Goal: Task Accomplishment & Management: Use online tool/utility

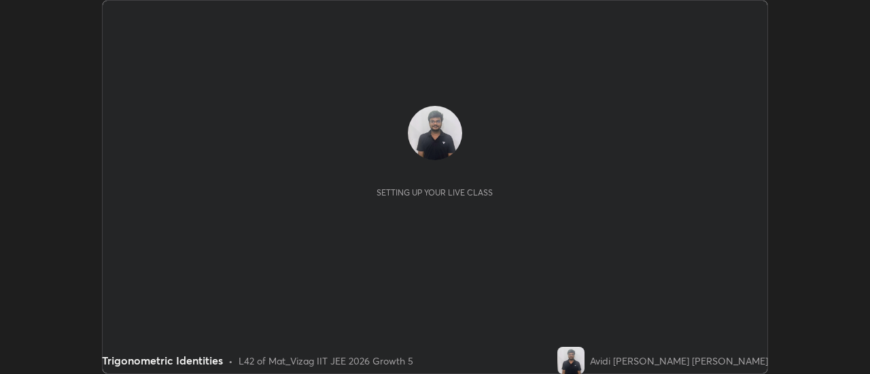
scroll to position [374, 869]
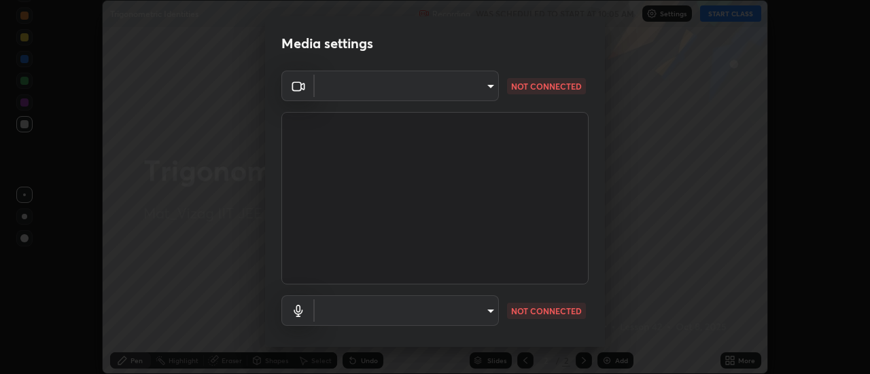
type input "986feb8556e73681354fd397a281e18dd9795208a4ba34ef154bc8978d7371e0"
type input "communications"
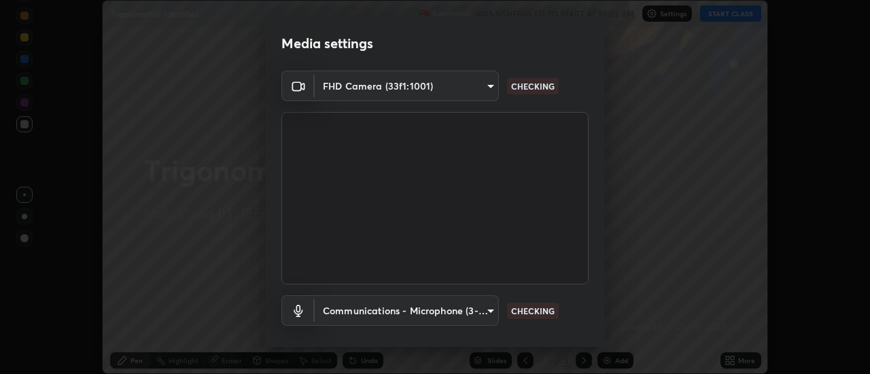
scroll to position [71, 0]
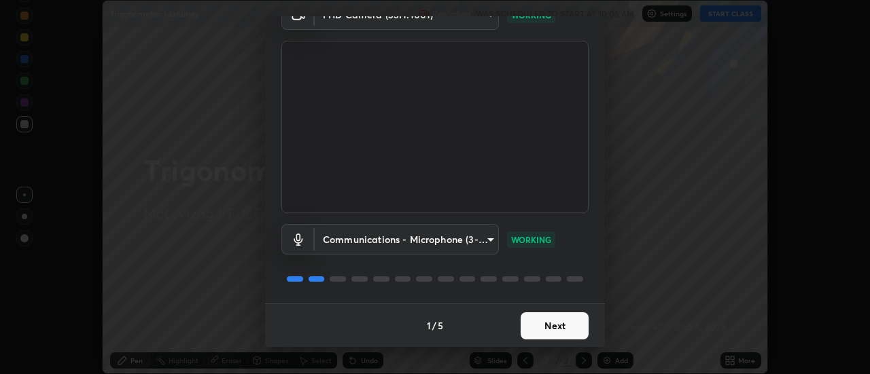
click at [557, 320] on button "Next" at bounding box center [554, 326] width 68 height 27
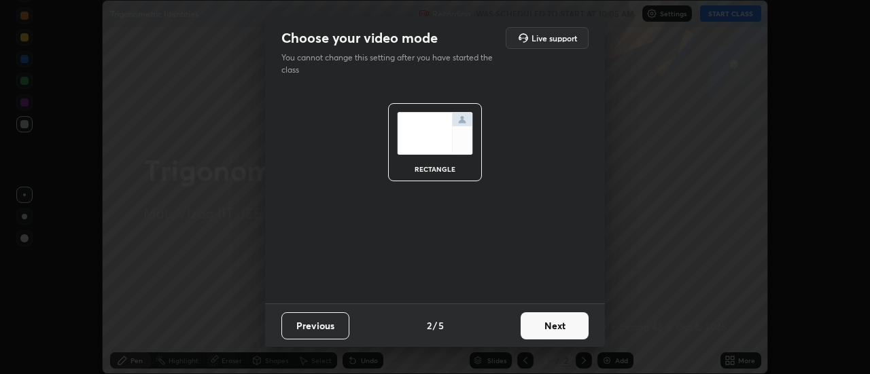
scroll to position [0, 0]
click at [562, 325] on button "Next" at bounding box center [554, 326] width 68 height 27
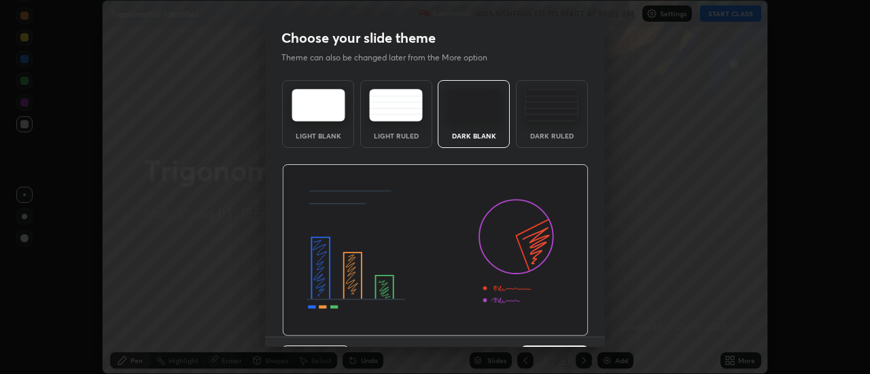
click at [560, 332] on img at bounding box center [435, 250] width 306 height 173
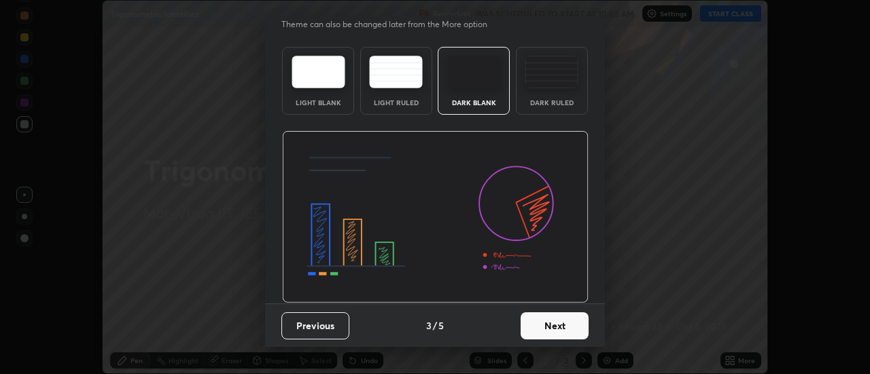
click at [556, 327] on button "Next" at bounding box center [554, 326] width 68 height 27
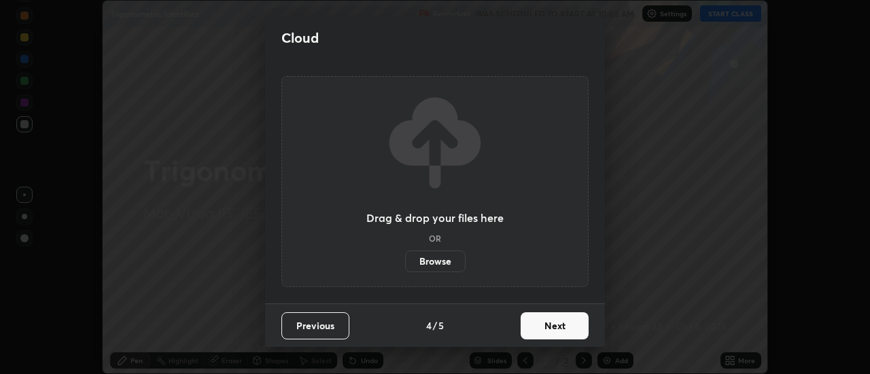
click at [558, 333] on button "Next" at bounding box center [554, 326] width 68 height 27
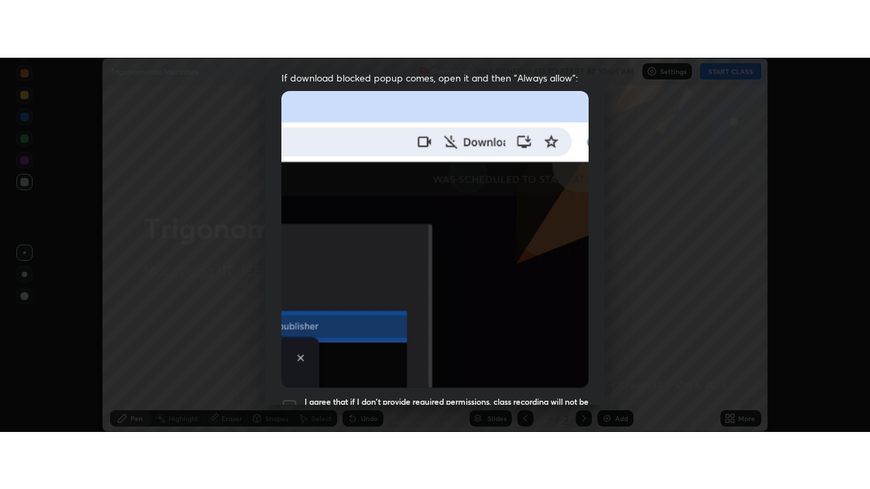
scroll to position [349, 0]
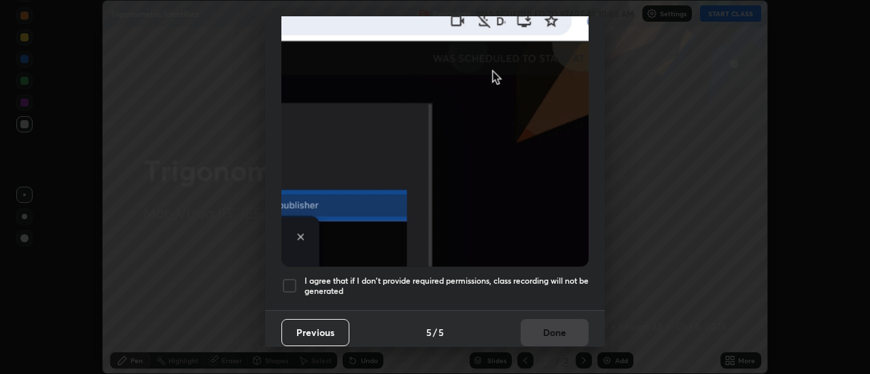
click at [288, 285] on div at bounding box center [289, 286] width 16 height 16
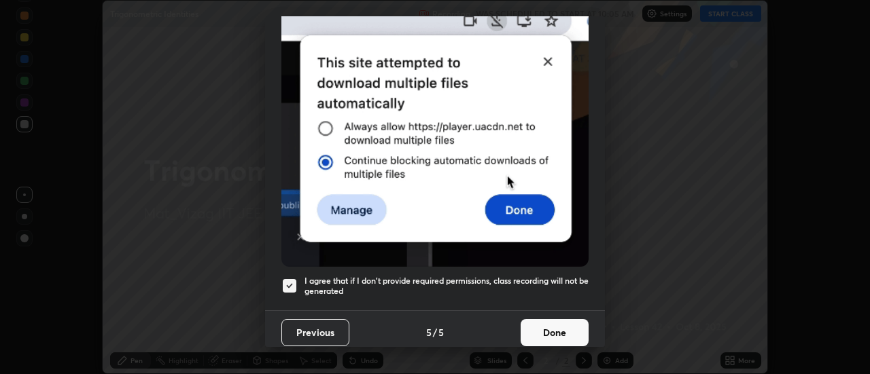
click at [554, 329] on button "Done" at bounding box center [554, 332] width 68 height 27
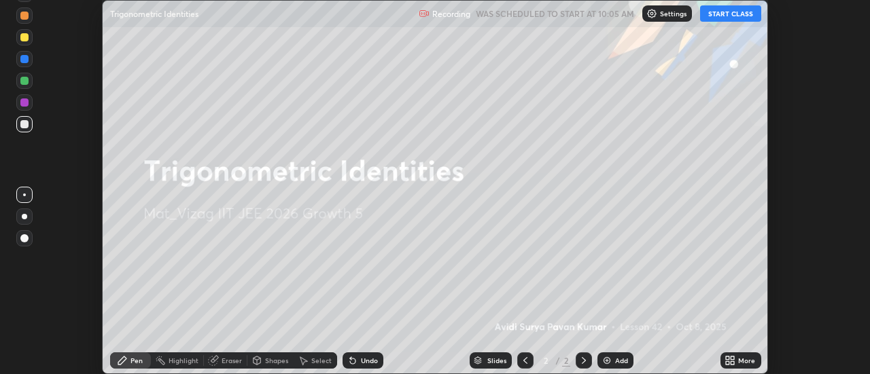
click at [620, 359] on div "Add" at bounding box center [621, 360] width 13 height 7
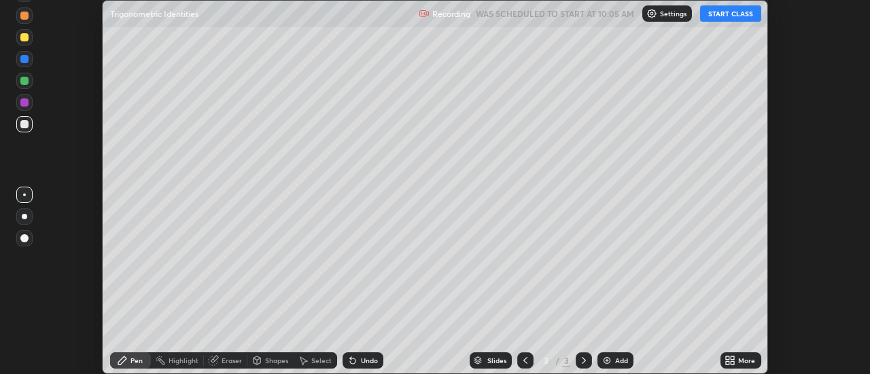
click at [741, 364] on div "More" at bounding box center [746, 360] width 17 height 7
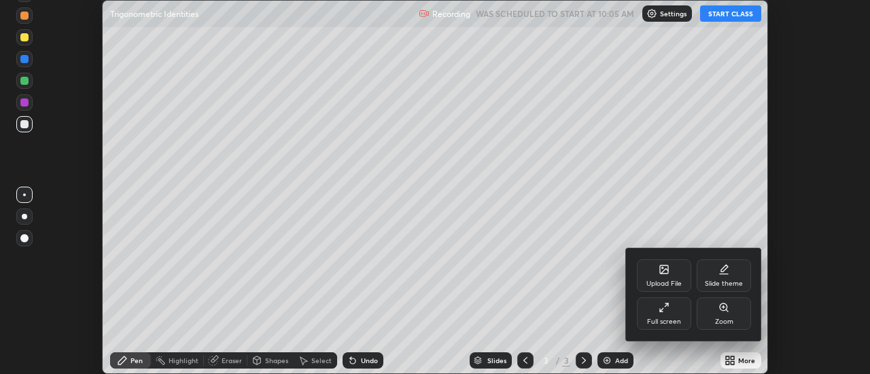
click at [664, 317] on div "Full screen" at bounding box center [664, 314] width 54 height 33
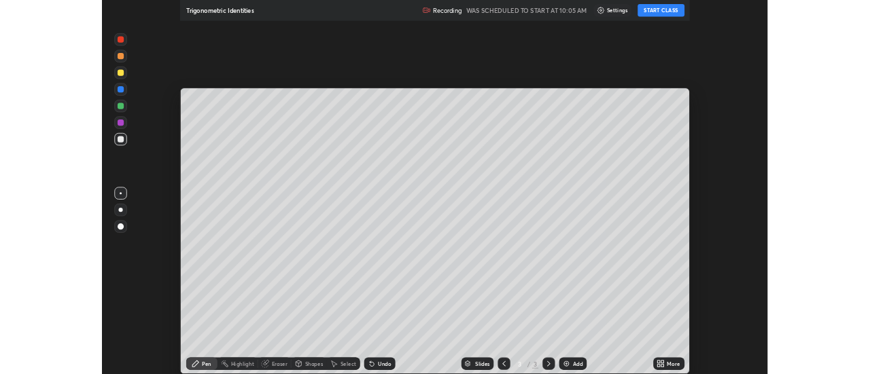
scroll to position [489, 870]
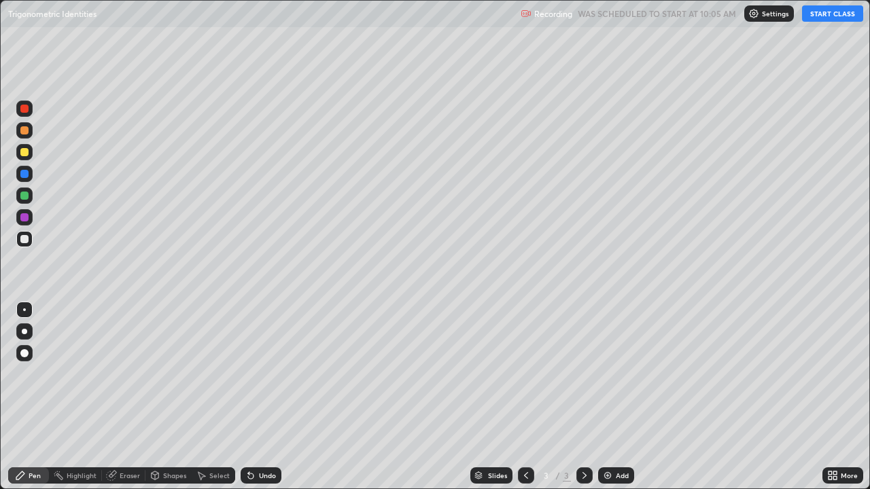
click at [817, 16] on button "START CLASS" at bounding box center [832, 13] width 61 height 16
click at [31, 334] on div at bounding box center [24, 331] width 16 height 16
click at [626, 374] on div "Add" at bounding box center [621, 475] width 13 height 7
click at [522, 374] on icon at bounding box center [525, 475] width 11 height 11
click at [588, 374] on div at bounding box center [584, 475] width 16 height 16
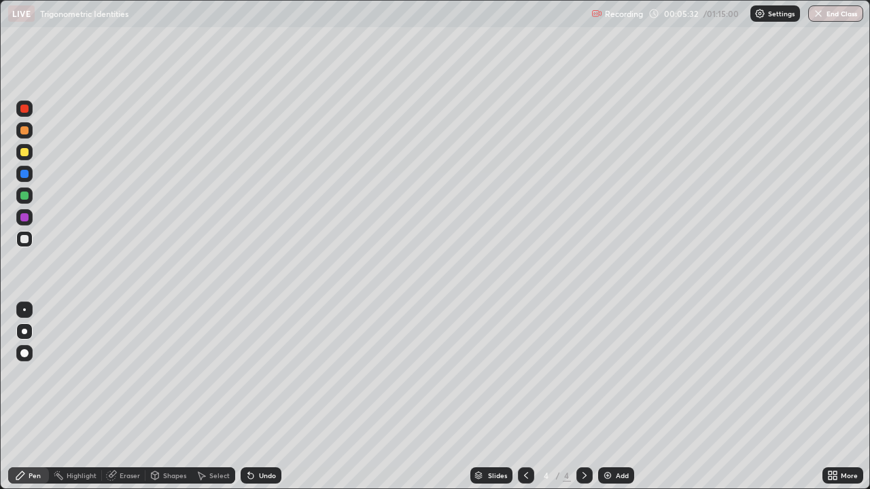
click at [619, 374] on div "Add" at bounding box center [621, 475] width 13 height 7
click at [137, 374] on div "Eraser" at bounding box center [130, 475] width 20 height 7
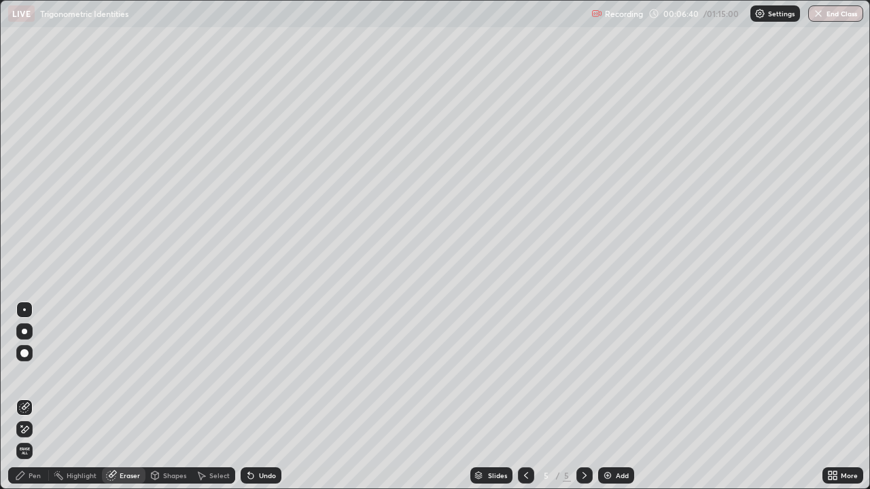
click at [39, 374] on div "Pen" at bounding box center [35, 475] width 12 height 7
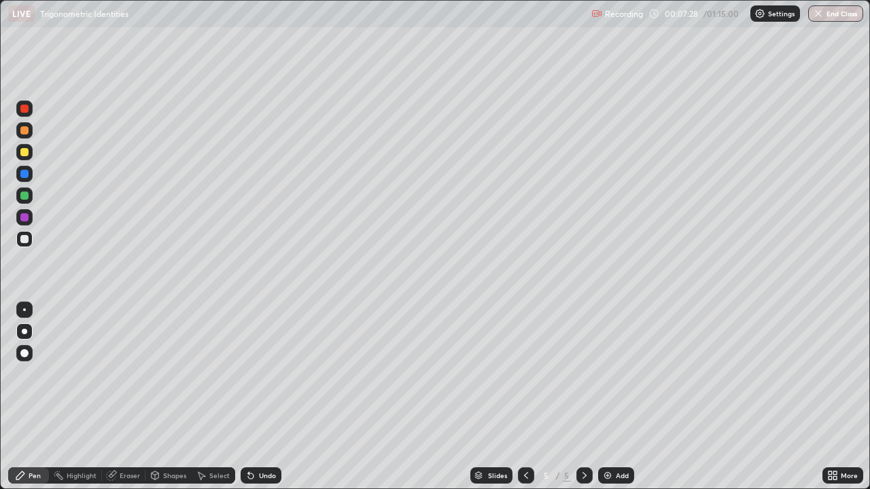
click at [615, 374] on div "Add" at bounding box center [621, 475] width 13 height 7
click at [256, 374] on div "Undo" at bounding box center [260, 475] width 41 height 16
click at [264, 374] on div "Undo" at bounding box center [267, 475] width 17 height 7
click at [266, 374] on div "Undo" at bounding box center [267, 475] width 17 height 7
click at [31, 374] on div "Pen" at bounding box center [35, 475] width 12 height 7
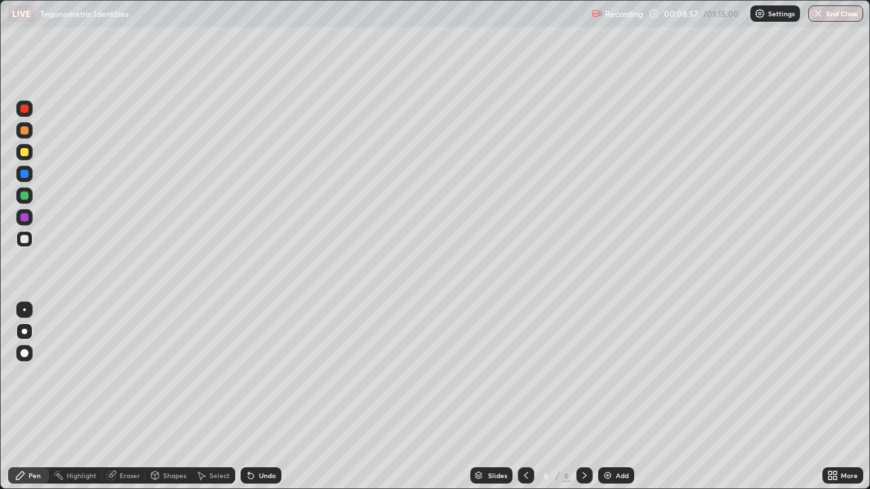
click at [528, 374] on div at bounding box center [526, 475] width 16 height 16
click at [583, 374] on icon at bounding box center [584, 475] width 11 height 11
click at [615, 374] on div "Add" at bounding box center [616, 475] width 36 height 16
click at [129, 374] on div "Eraser" at bounding box center [130, 475] width 20 height 7
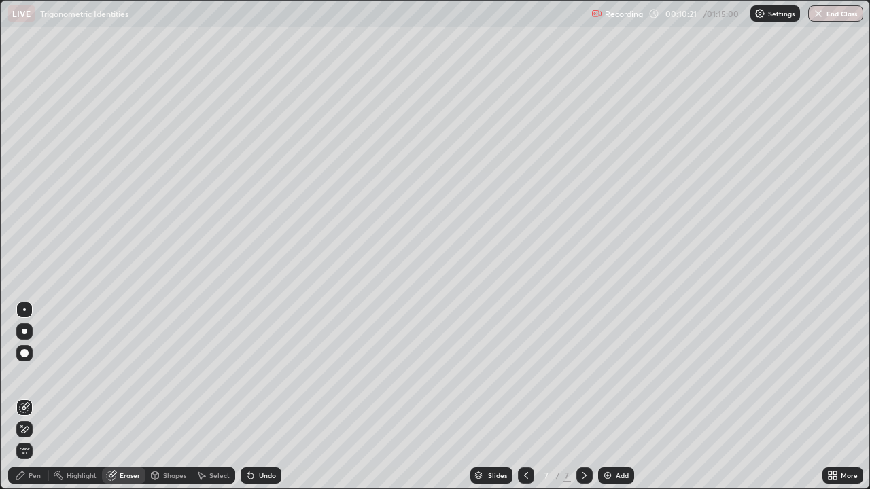
click at [41, 374] on div "Pen" at bounding box center [28, 475] width 41 height 16
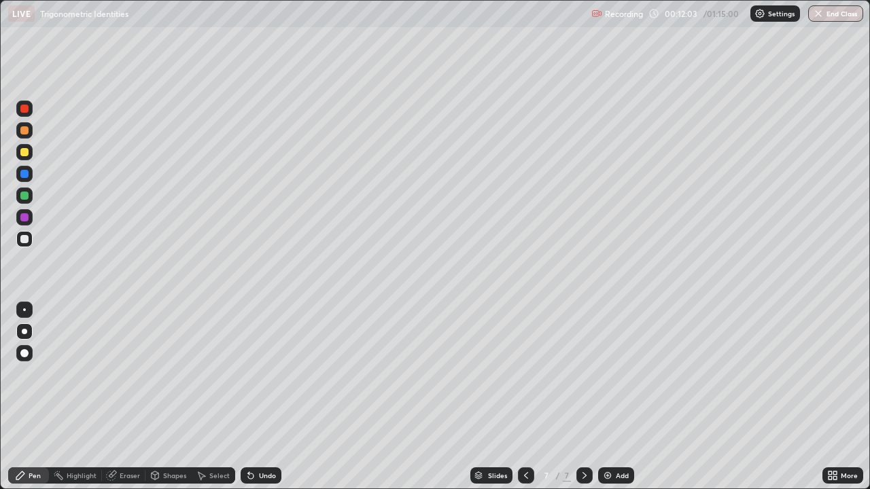
click at [615, 374] on div "Add" at bounding box center [621, 475] width 13 height 7
click at [137, 374] on div "Eraser" at bounding box center [123, 475] width 43 height 16
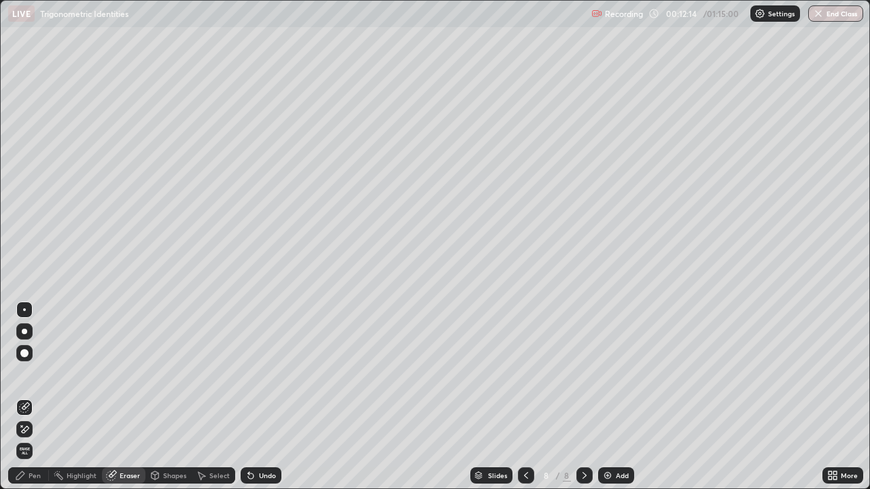
click at [42, 374] on div "Pen" at bounding box center [28, 475] width 41 height 16
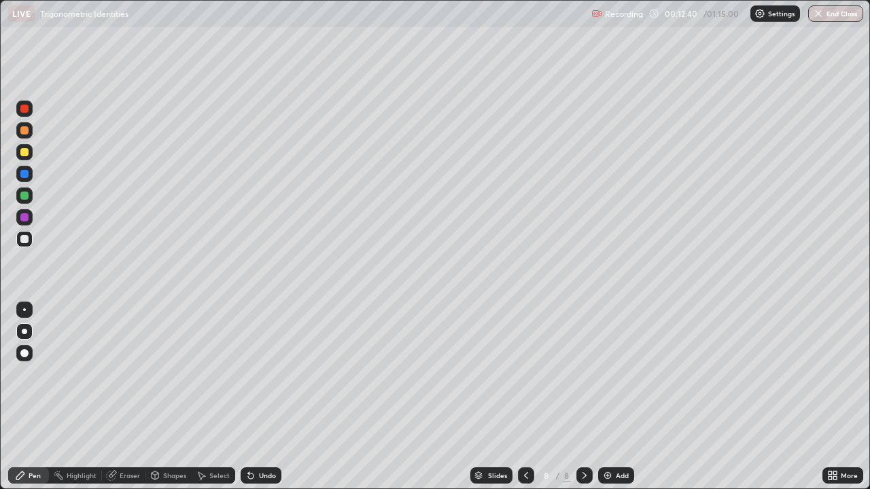
click at [524, 374] on icon at bounding box center [525, 475] width 11 height 11
click at [583, 374] on icon at bounding box center [584, 475] width 11 height 11
click at [615, 374] on div "Add" at bounding box center [621, 475] width 13 height 7
click at [529, 374] on div at bounding box center [526, 475] width 16 height 16
click at [524, 374] on icon at bounding box center [525, 475] width 11 height 11
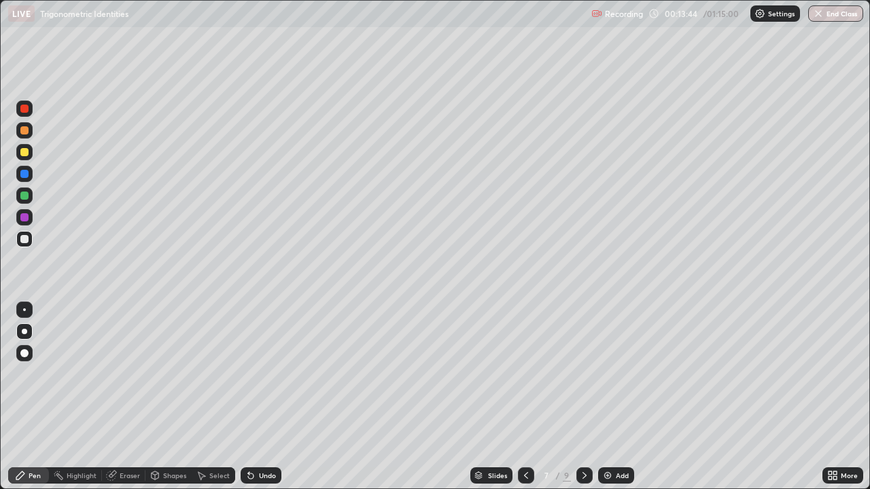
click at [584, 374] on div at bounding box center [584, 475] width 16 height 16
click at [611, 374] on div "Add" at bounding box center [616, 475] width 36 height 16
click at [139, 374] on div "Eraser" at bounding box center [130, 475] width 20 height 7
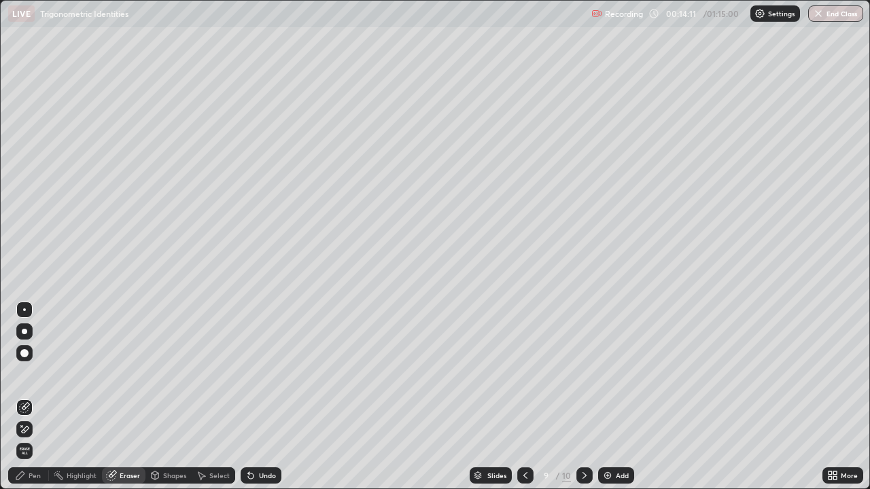
click at [27, 374] on div "Pen" at bounding box center [28, 475] width 41 height 16
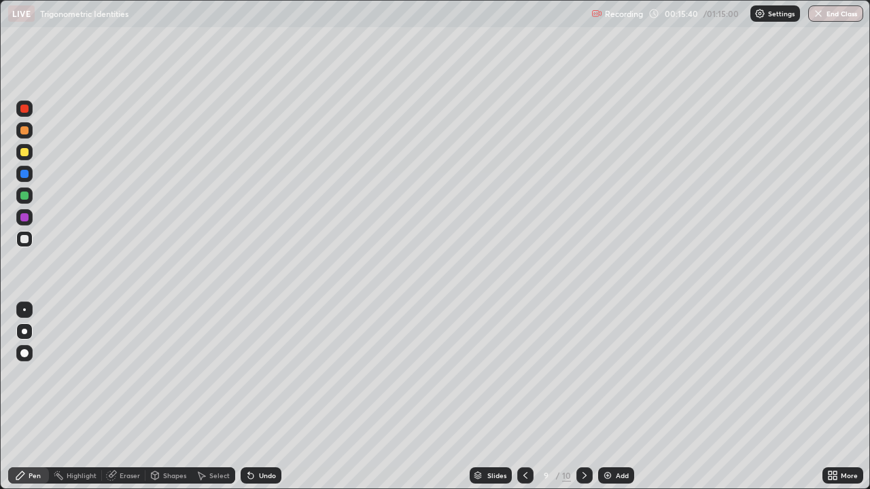
click at [524, 374] on icon at bounding box center [525, 475] width 11 height 11
click at [527, 374] on div at bounding box center [525, 475] width 16 height 16
click at [524, 374] on div at bounding box center [525, 475] width 16 height 16
click at [526, 374] on icon at bounding box center [525, 475] width 11 height 11
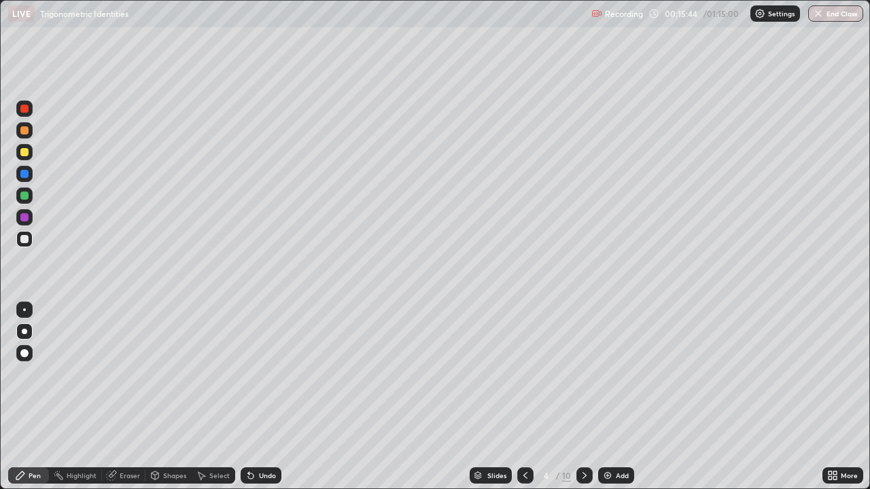
click at [530, 374] on div at bounding box center [525, 475] width 16 height 16
click at [524, 374] on icon at bounding box center [525, 475] width 11 height 11
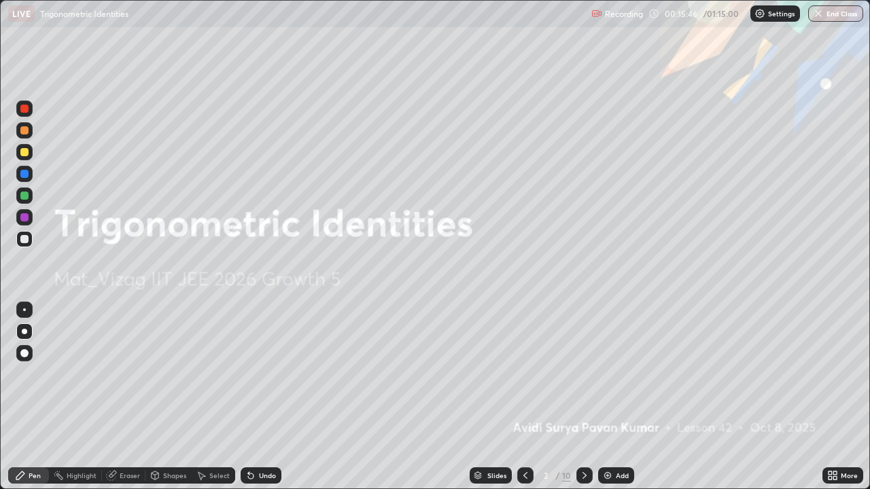
click at [582, 374] on icon at bounding box center [584, 475] width 11 height 11
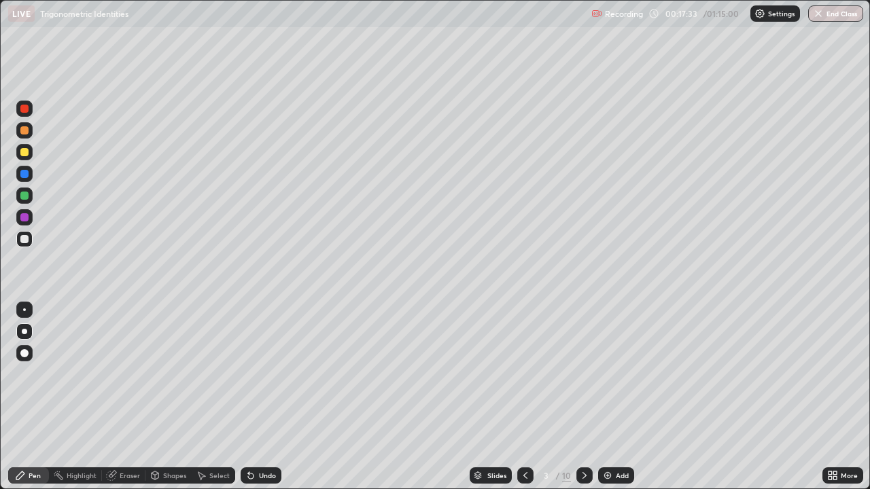
click at [583, 374] on icon at bounding box center [584, 475] width 11 height 11
click at [582, 374] on icon at bounding box center [584, 475] width 4 height 7
click at [587, 374] on div at bounding box center [584, 475] width 16 height 16
click at [581, 374] on icon at bounding box center [584, 475] width 11 height 11
click at [588, 374] on div at bounding box center [584, 475] width 16 height 16
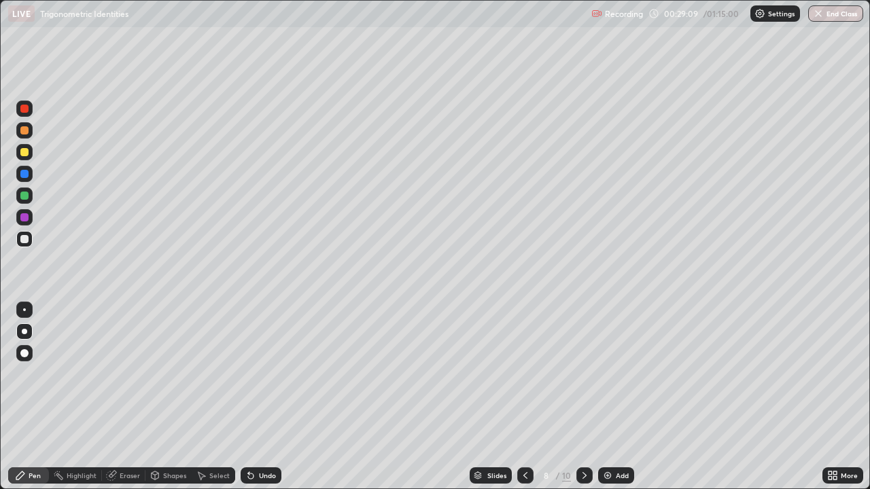
click at [583, 374] on icon at bounding box center [584, 475] width 11 height 11
click at [134, 374] on div "Eraser" at bounding box center [130, 475] width 20 height 7
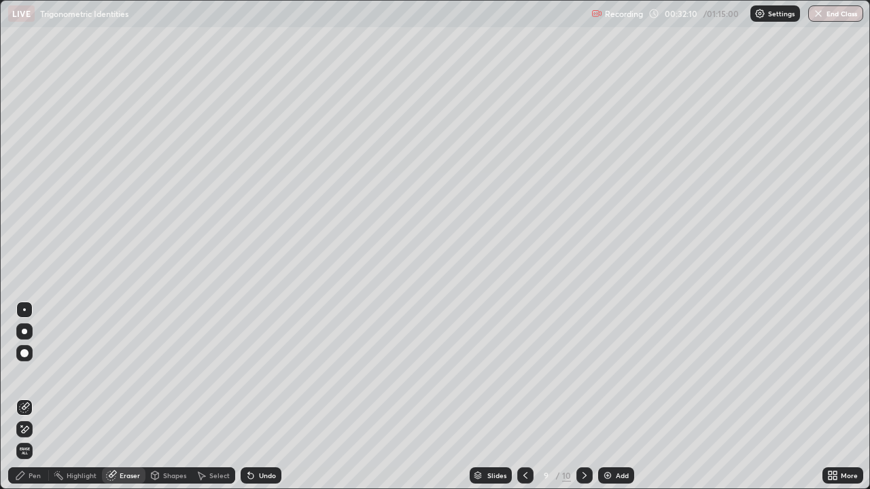
click at [35, 374] on div "Pen" at bounding box center [28, 475] width 41 height 16
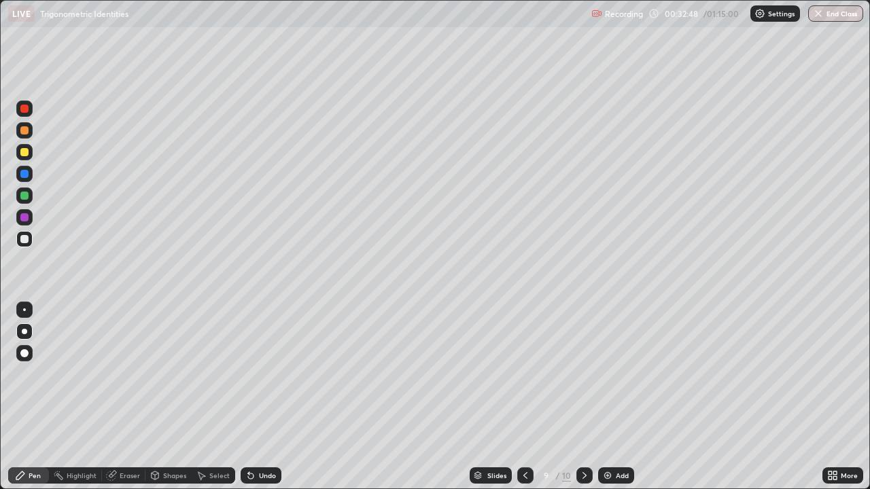
click at [620, 374] on div "Add" at bounding box center [621, 475] width 13 height 7
click at [524, 374] on icon at bounding box center [526, 475] width 4 height 7
click at [609, 374] on img at bounding box center [607, 475] width 11 height 11
click at [135, 374] on div "Eraser" at bounding box center [130, 475] width 20 height 7
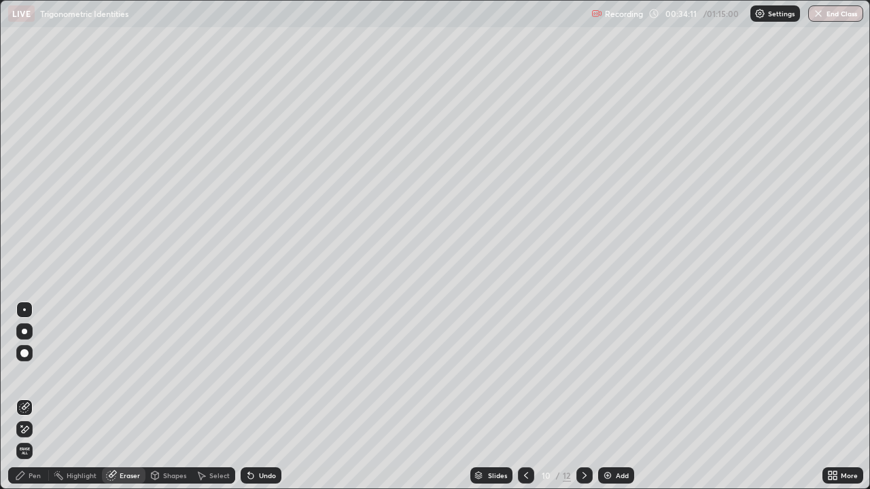
click at [31, 374] on div "Pen" at bounding box center [35, 475] width 12 height 7
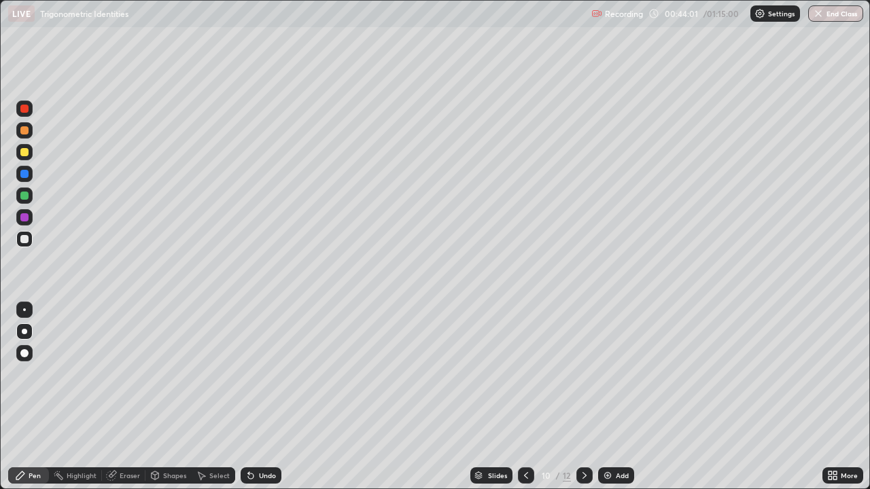
click at [175, 374] on div "Shapes" at bounding box center [174, 475] width 23 height 7
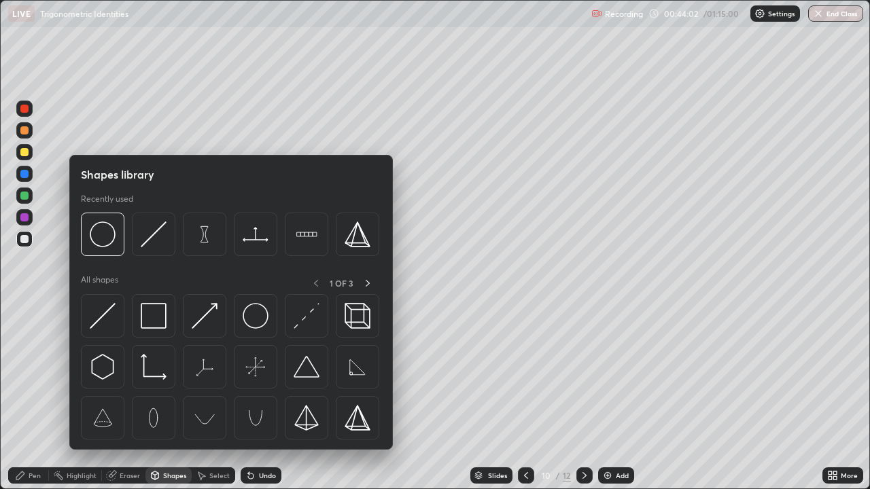
click at [181, 374] on div "Shapes" at bounding box center [174, 475] width 23 height 7
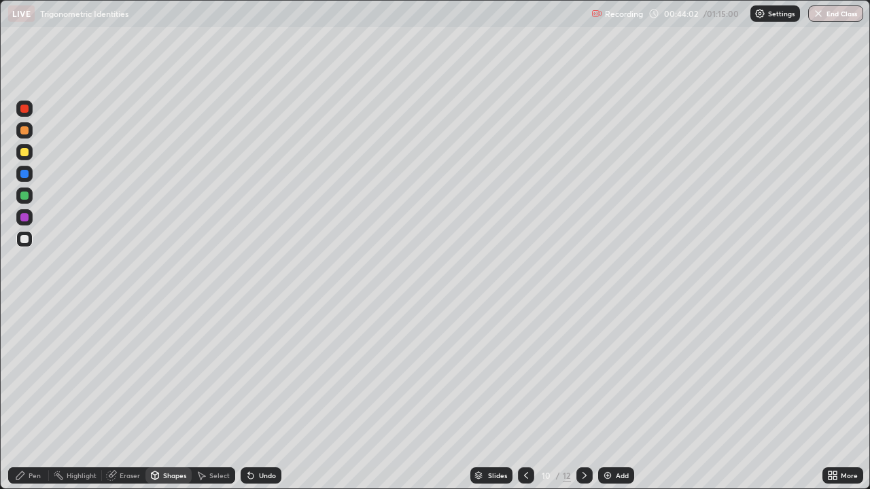
click at [126, 374] on div "Eraser" at bounding box center [130, 475] width 20 height 7
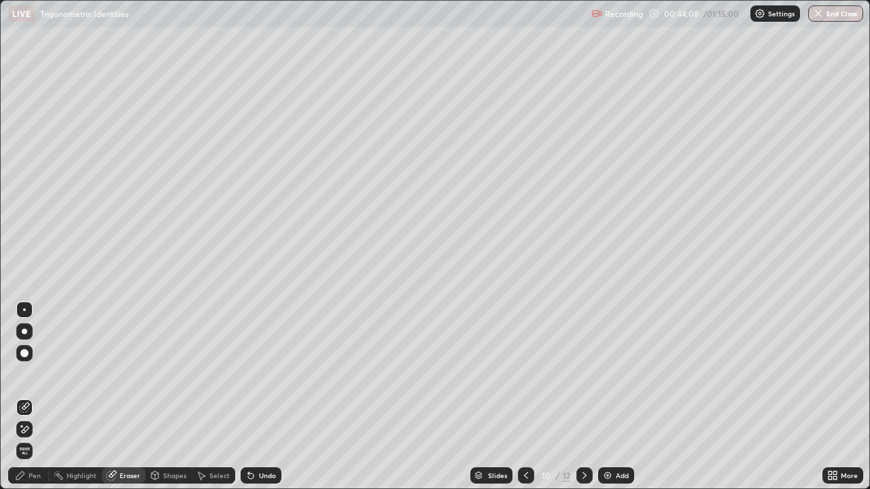
click at [38, 374] on div "Pen" at bounding box center [35, 475] width 12 height 7
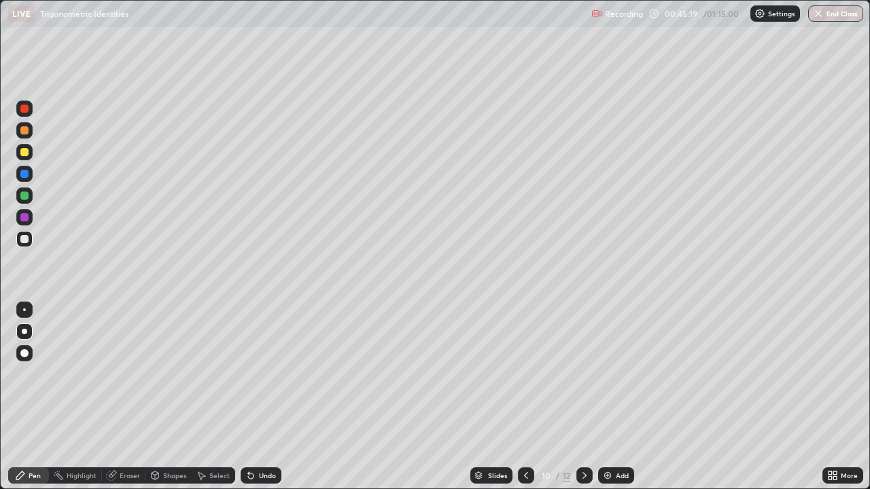
click at [210, 374] on div "Select" at bounding box center [219, 475] width 20 height 7
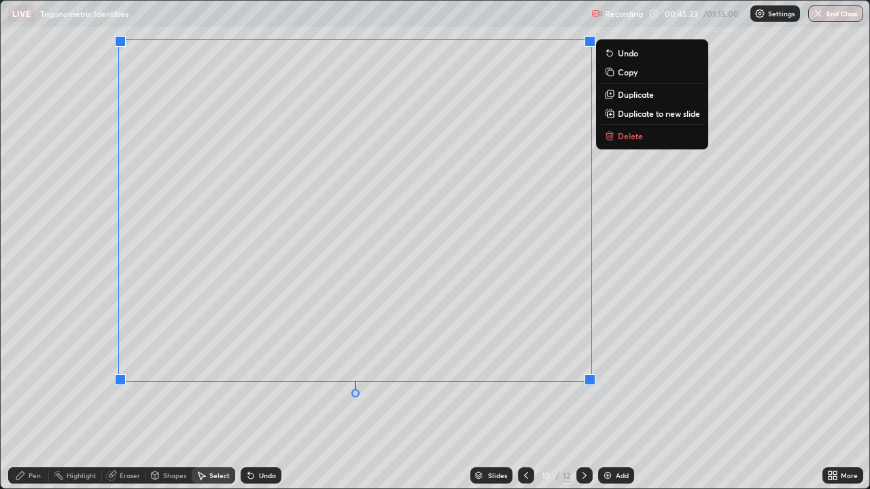
click at [609, 132] on icon at bounding box center [609, 133] width 5 height 2
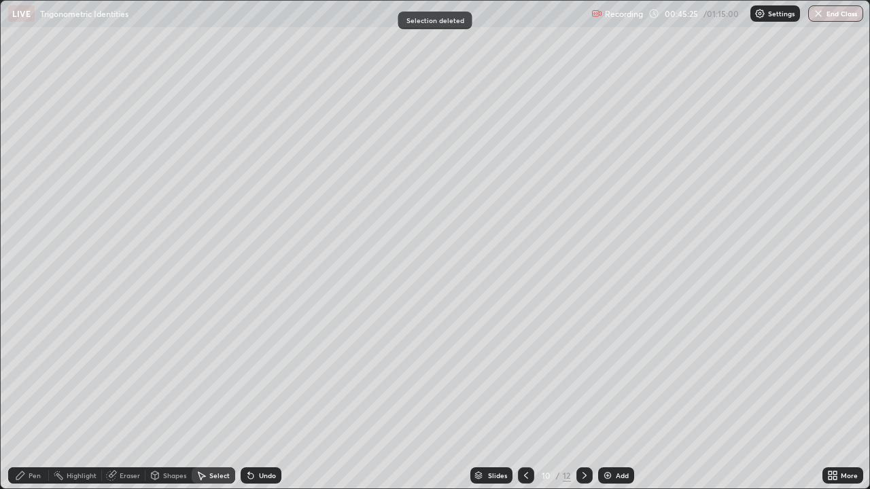
click at [30, 374] on div "Pen" at bounding box center [35, 475] width 12 height 7
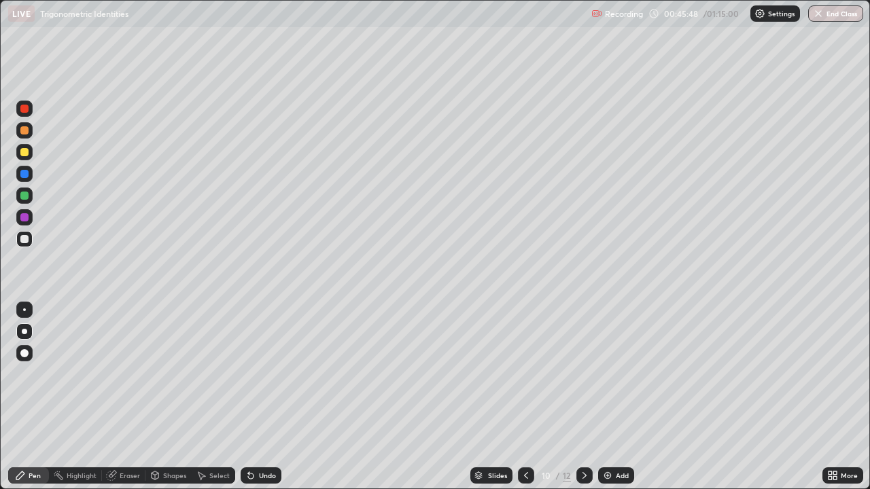
click at [121, 374] on div "Eraser" at bounding box center [130, 475] width 20 height 7
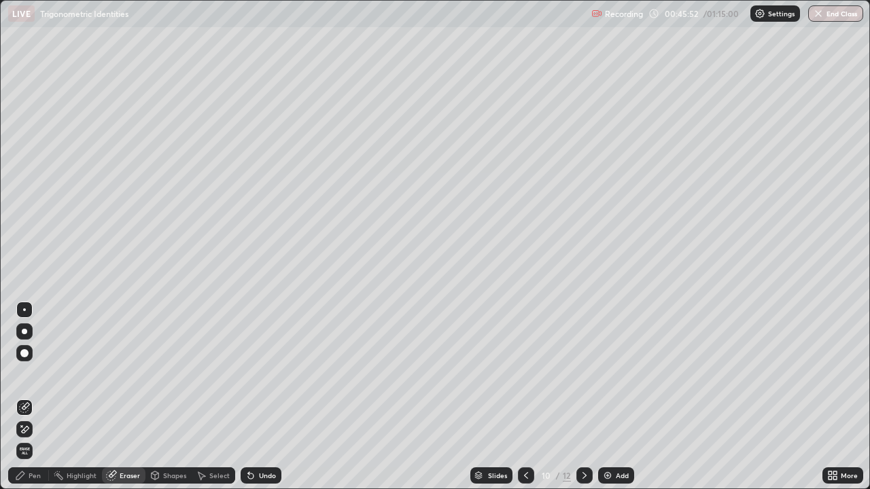
click at [33, 374] on div "Pen" at bounding box center [35, 475] width 12 height 7
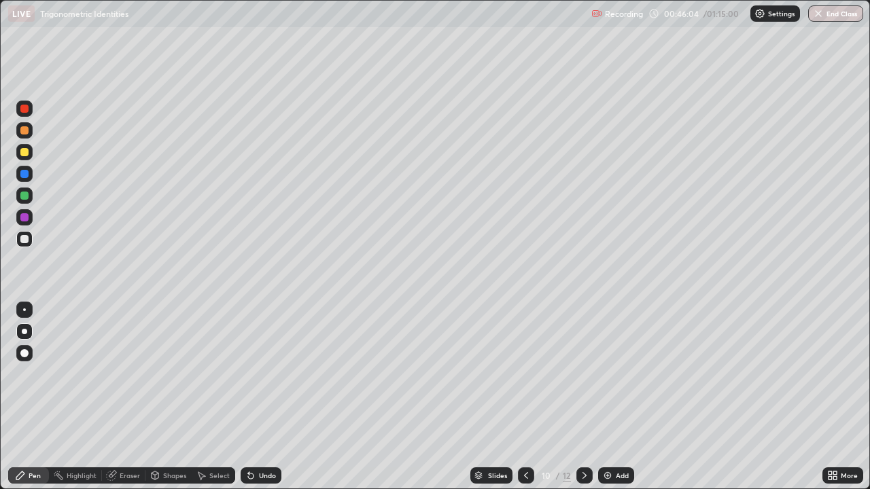
click at [116, 374] on div "Eraser" at bounding box center [123, 475] width 43 height 16
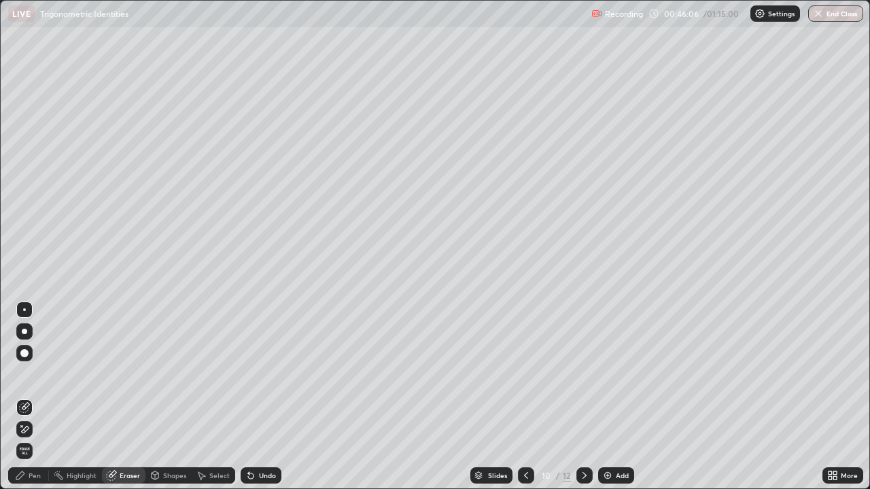
click at [29, 374] on div "Pen" at bounding box center [35, 475] width 12 height 7
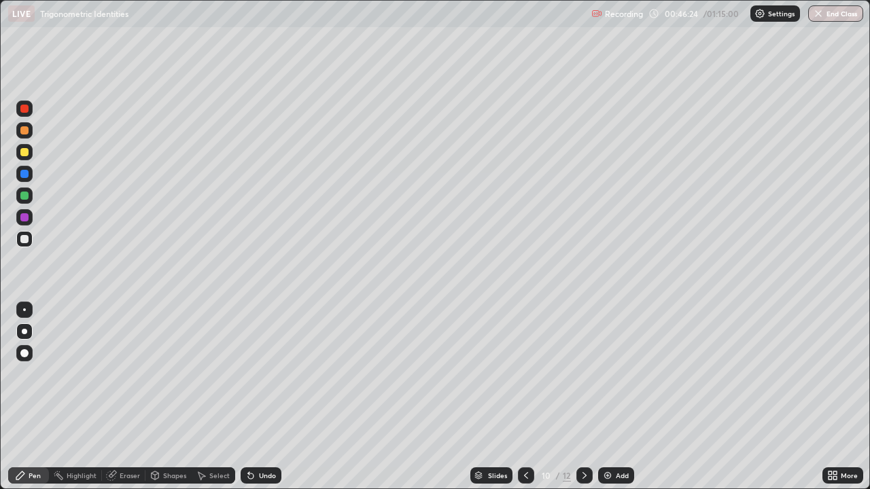
click at [113, 374] on div "Eraser" at bounding box center [123, 475] width 43 height 16
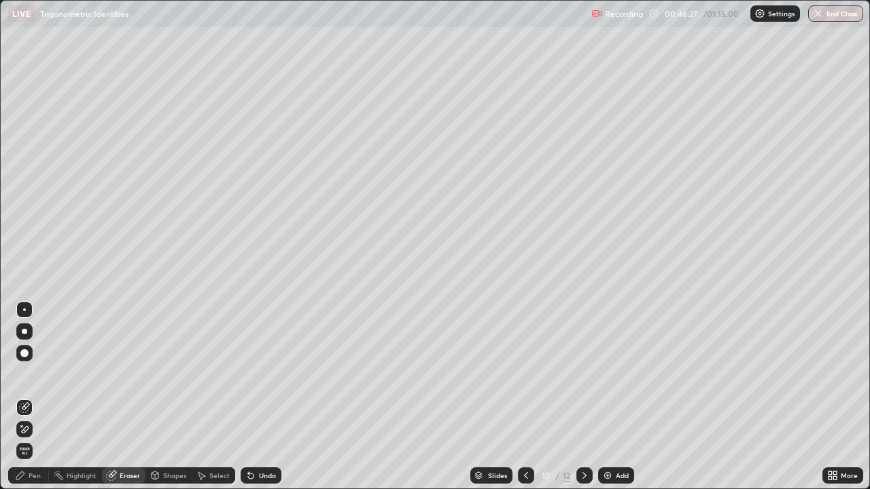
click at [29, 374] on div "Pen" at bounding box center [35, 475] width 12 height 7
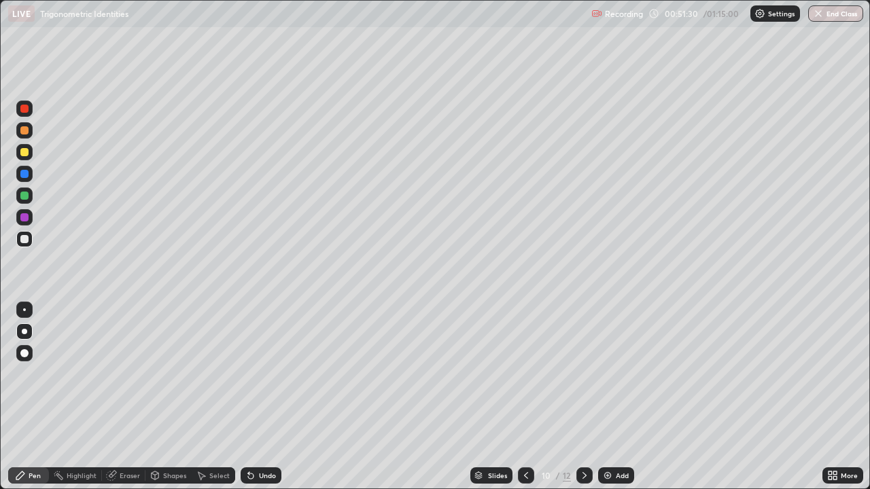
click at [615, 374] on div "Add" at bounding box center [616, 475] width 36 height 16
click at [129, 374] on div "Eraser" at bounding box center [130, 475] width 20 height 7
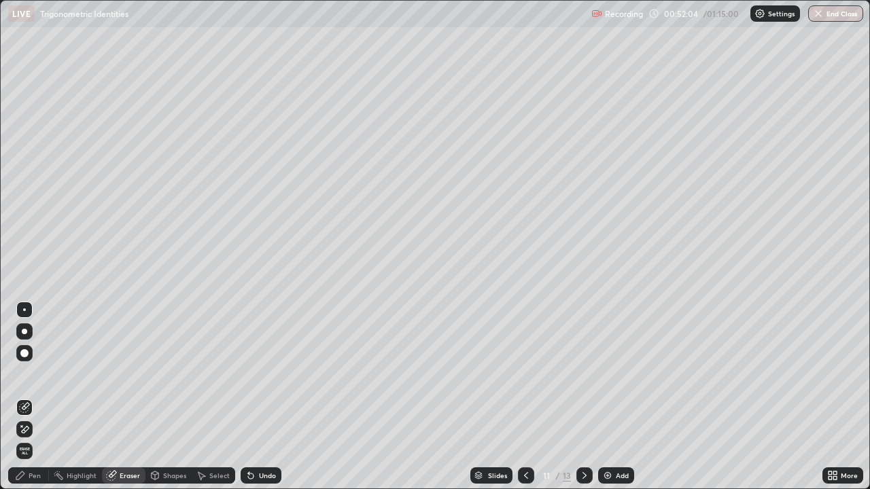
click at [38, 374] on div "Pen" at bounding box center [35, 475] width 12 height 7
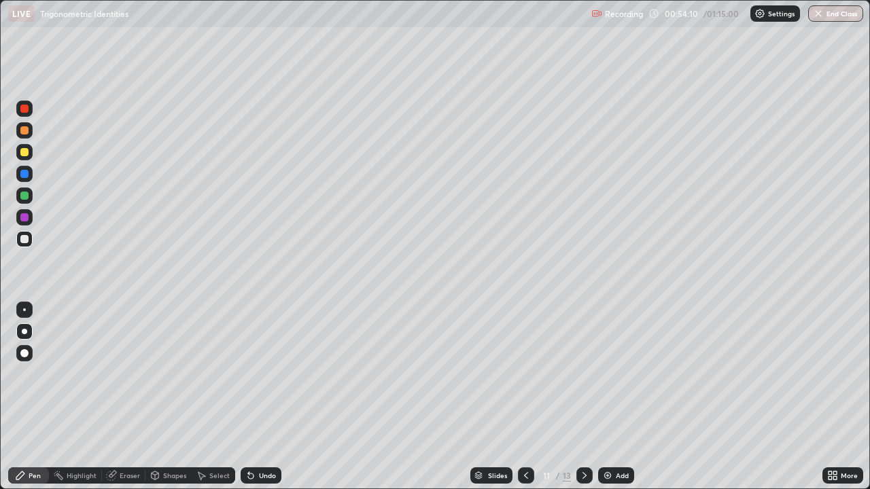
click at [215, 374] on div "Select" at bounding box center [219, 475] width 20 height 7
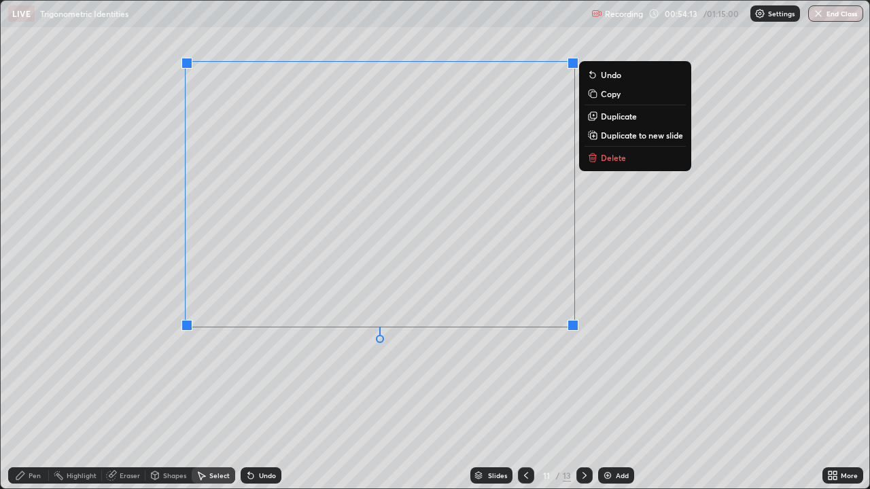
click at [592, 154] on icon at bounding box center [592, 155] width 5 height 2
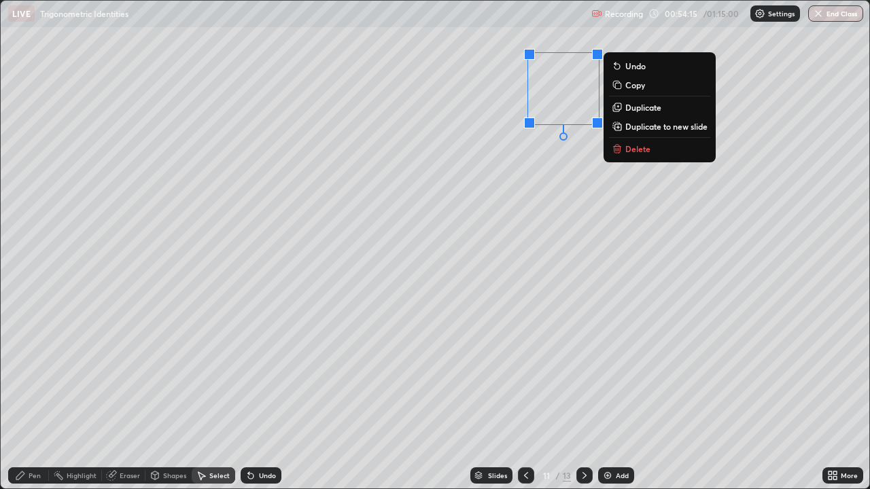
click at [615, 149] on icon at bounding box center [615, 150] width 0 height 3
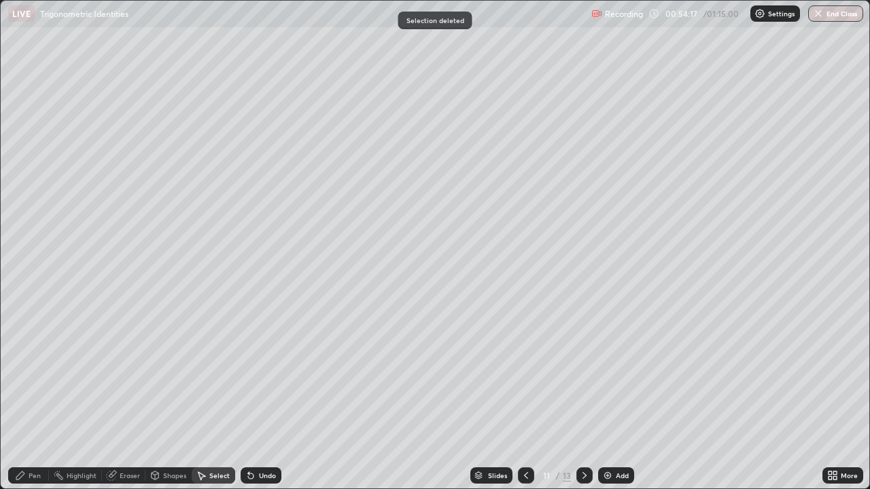
click at [30, 374] on div "Pen" at bounding box center [28, 475] width 41 height 16
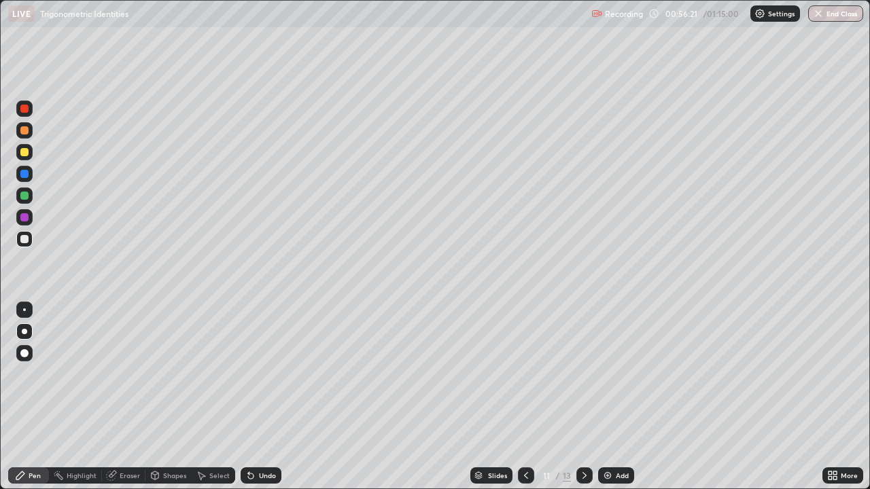
click at [602, 374] on img at bounding box center [607, 475] width 11 height 11
click at [130, 374] on div "Eraser" at bounding box center [123, 475] width 43 height 16
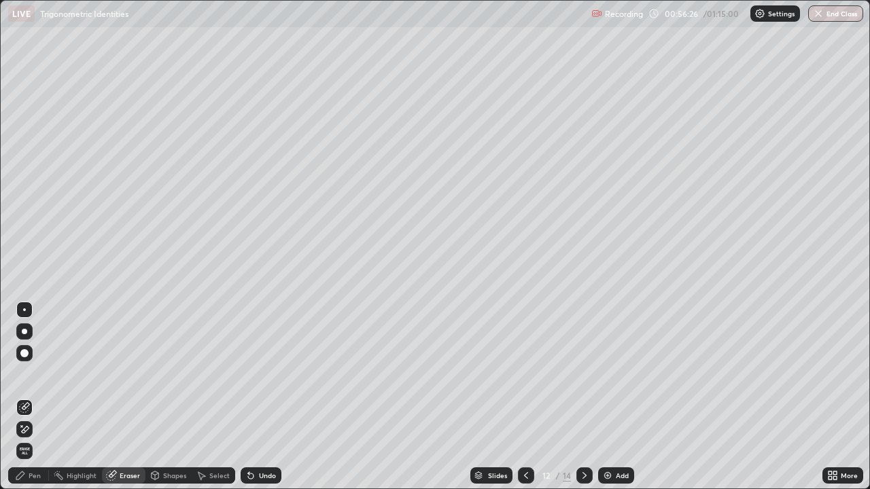
click at [19, 374] on icon at bounding box center [20, 475] width 11 height 11
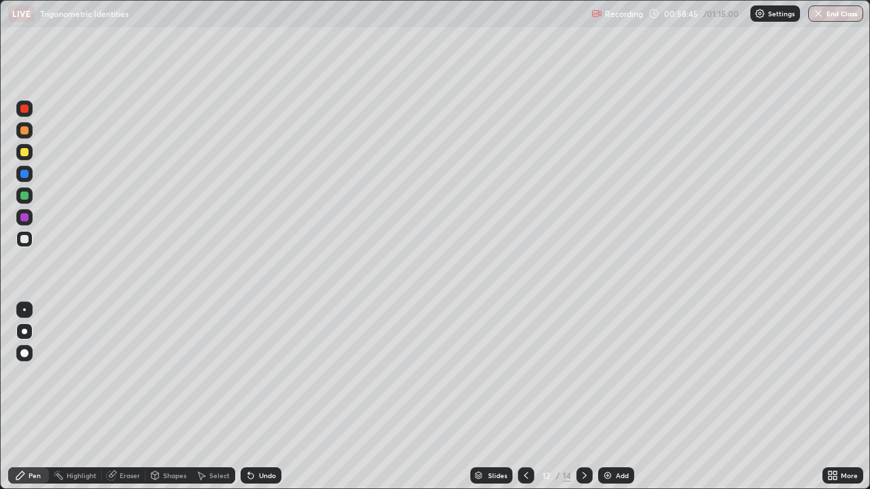
click at [607, 374] on img at bounding box center [607, 475] width 11 height 11
click at [524, 374] on icon at bounding box center [525, 475] width 11 height 11
click at [583, 374] on icon at bounding box center [584, 475] width 11 height 11
click at [524, 374] on icon at bounding box center [525, 475] width 11 height 11
click at [583, 374] on icon at bounding box center [584, 475] width 11 height 11
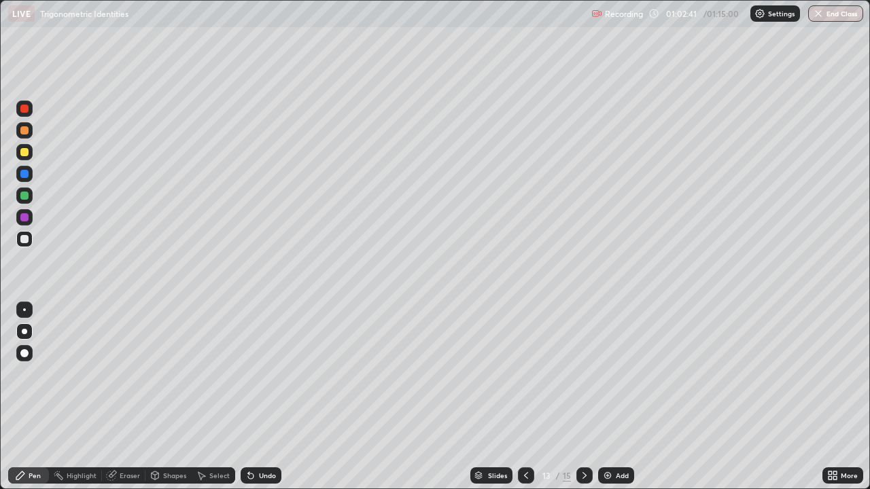
click at [523, 374] on icon at bounding box center [525, 475] width 11 height 11
click at [582, 374] on icon at bounding box center [584, 475] width 11 height 11
click at [522, 374] on icon at bounding box center [525, 475] width 11 height 11
click at [584, 374] on icon at bounding box center [584, 475] width 4 height 7
click at [530, 374] on div at bounding box center [526, 475] width 16 height 16
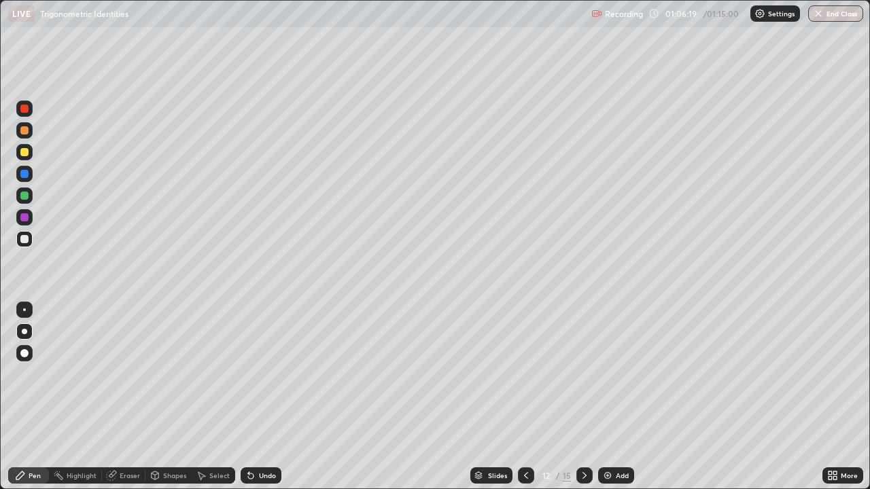
click at [586, 374] on div at bounding box center [584, 475] width 16 height 16
click at [823, 20] on button "End Class" at bounding box center [835, 13] width 55 height 16
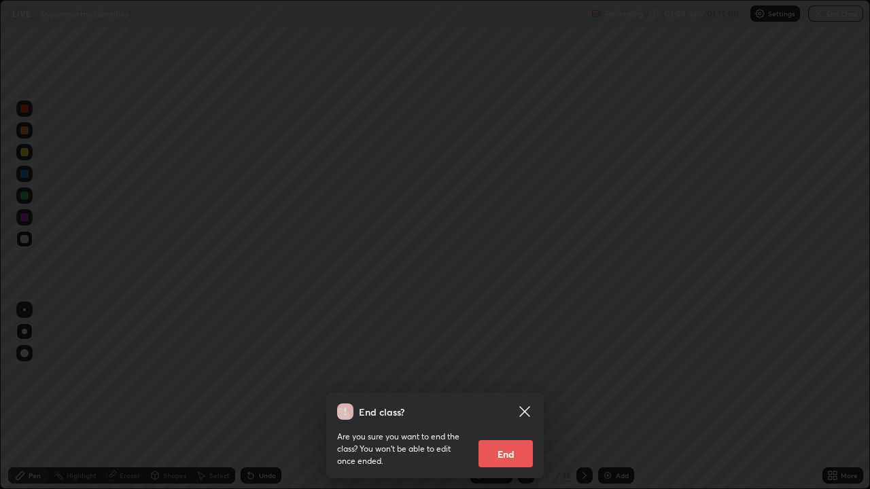
click at [507, 374] on button "End" at bounding box center [505, 453] width 54 height 27
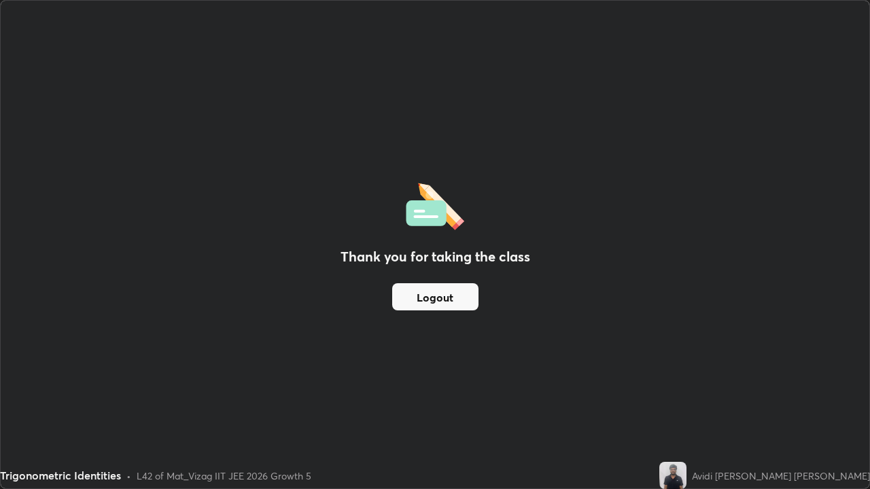
click at [439, 305] on button "Logout" at bounding box center [435, 296] width 86 height 27
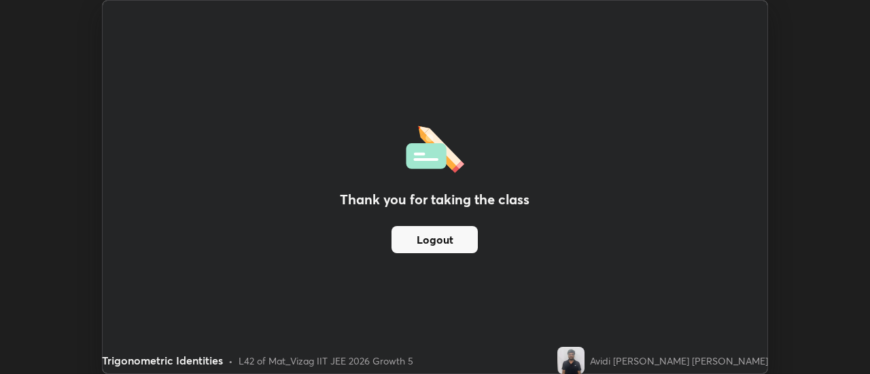
scroll to position [67561, 67066]
